Goal: Task Accomplishment & Management: Manage account settings

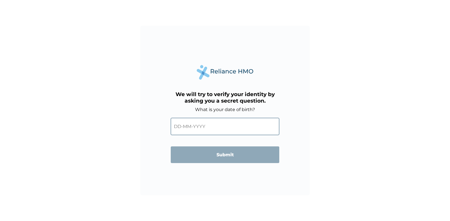
click at [180, 125] on input "text" at bounding box center [225, 126] width 108 height 17
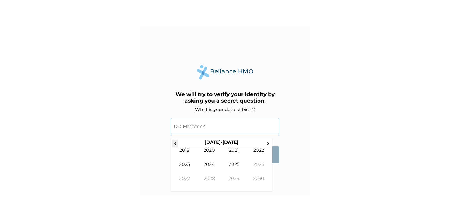
click at [176, 143] on span "‹" at bounding box center [175, 143] width 6 height 7
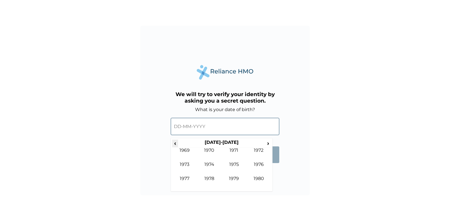
click at [176, 143] on span "‹" at bounding box center [175, 143] width 6 height 7
click at [268, 143] on span "›" at bounding box center [268, 143] width 6 height 7
click at [185, 178] on td "1967" at bounding box center [184, 183] width 25 height 14
click at [233, 163] on td "Jul" at bounding box center [233, 169] width 25 height 14
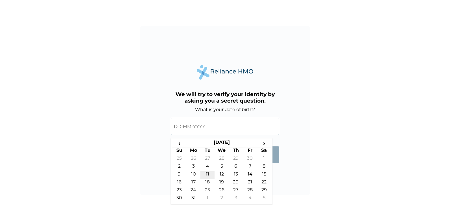
click at [211, 173] on td "11" at bounding box center [207, 175] width 14 height 8
type input "11-07-1967"
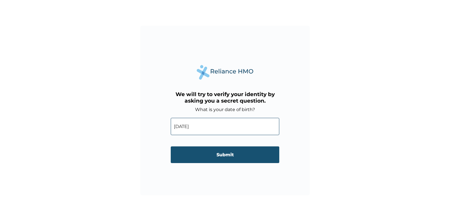
click at [229, 156] on input "Submit" at bounding box center [225, 154] width 108 height 17
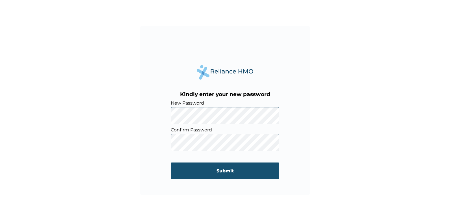
click at [228, 169] on input "Submit" at bounding box center [225, 170] width 108 height 17
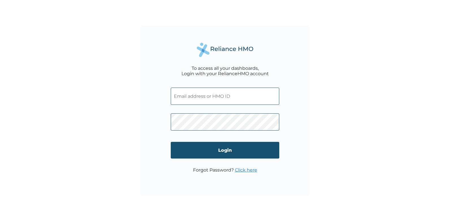
click at [233, 150] on input "Login" at bounding box center [225, 150] width 108 height 17
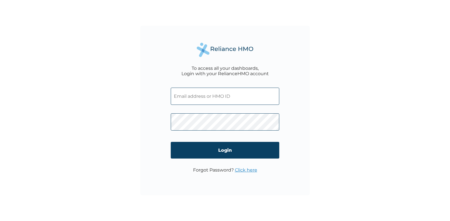
click at [184, 95] on input "text" at bounding box center [225, 96] width 108 height 17
type input "j"
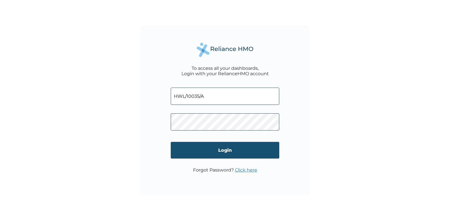
type input "HWL/10035/A"
click at [219, 152] on input "Login" at bounding box center [225, 150] width 108 height 17
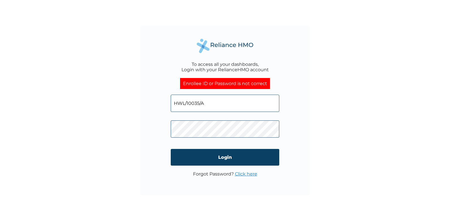
click input "Login" at bounding box center [225, 157] width 108 height 17
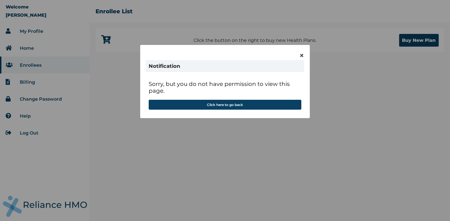
click at [45, 31] on div "× Notification Sorry, but you do not have permission to view this page. Click h…" at bounding box center [225, 110] width 450 height 221
click at [34, 30] on div "× Notification Sorry, but you do not have permission to view this page. Click h…" at bounding box center [225, 110] width 450 height 221
click at [303, 56] on span "×" at bounding box center [301, 56] width 5 height 10
